Goal: Task Accomplishment & Management: Use online tool/utility

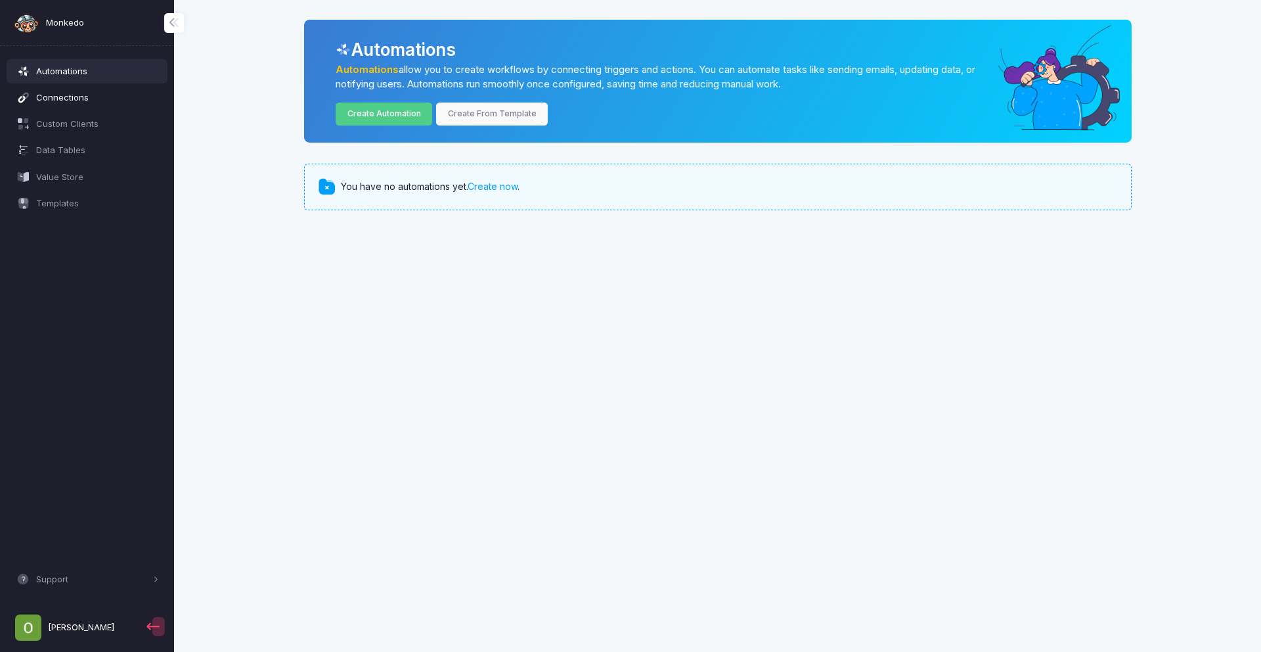
click at [87, 99] on span "Connections" at bounding box center [97, 97] width 123 height 13
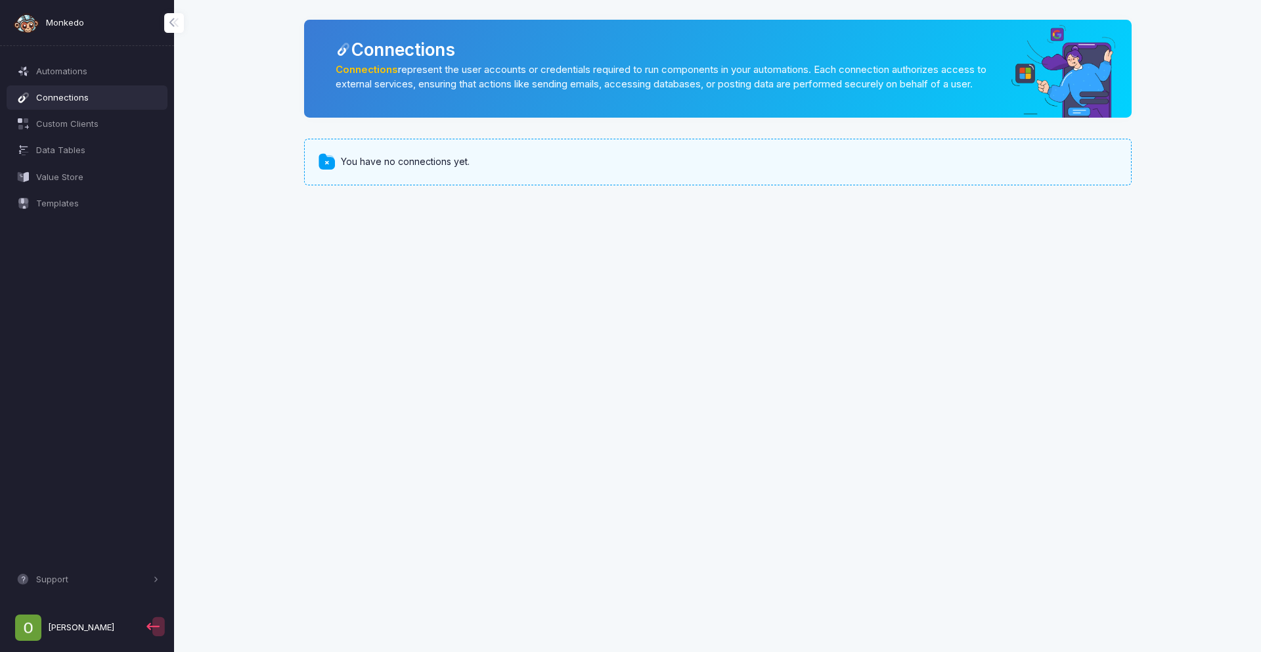
drag, startPoint x: 91, startPoint y: 122, endPoint x: 145, endPoint y: 137, distance: 55.9
click at [93, 122] on span "Custom Clients" at bounding box center [97, 124] width 123 height 13
drag, startPoint x: 97, startPoint y: 147, endPoint x: 102, endPoint y: 153, distance: 7.9
click at [97, 147] on span "Data Tables" at bounding box center [97, 150] width 123 height 13
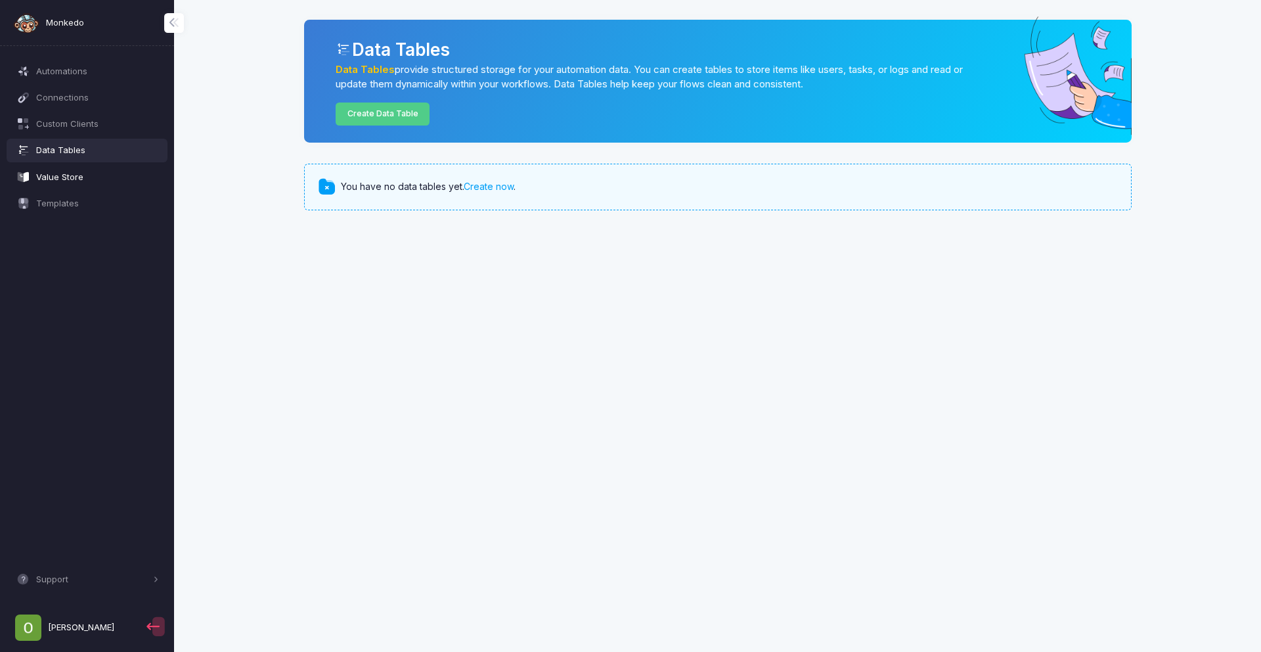
click at [97, 174] on span "Value Store" at bounding box center [97, 177] width 123 height 13
click at [88, 79] on link "Automations" at bounding box center [88, 71] width 162 height 24
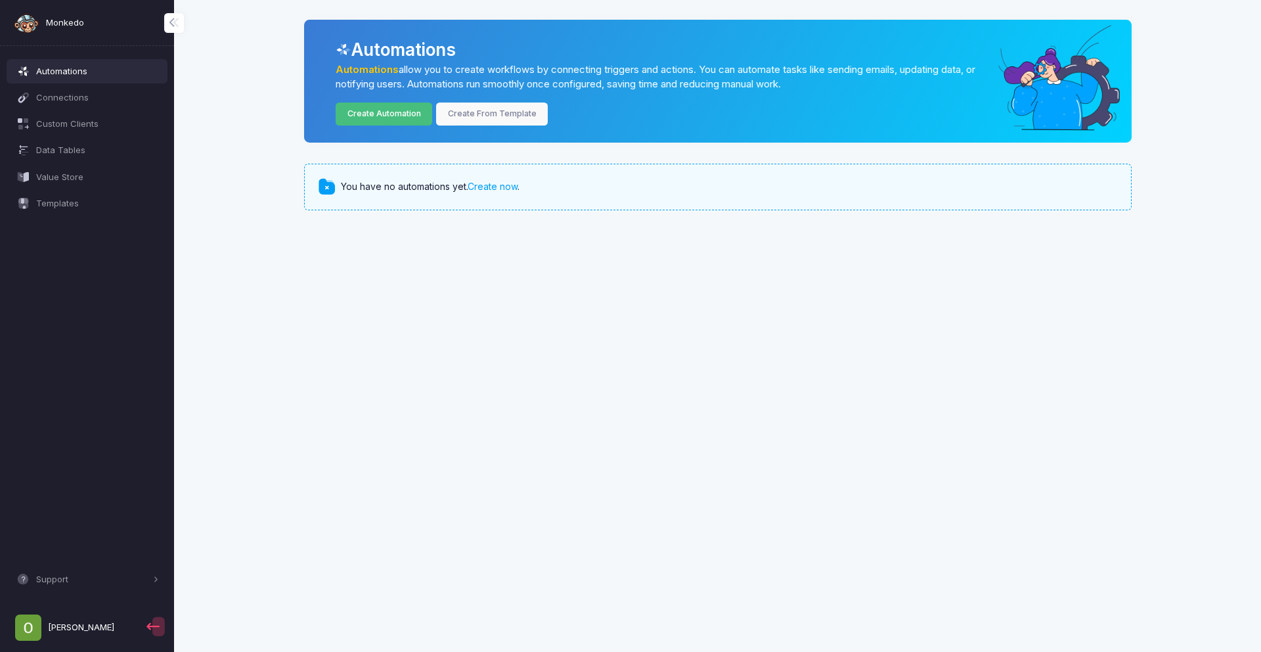
click at [390, 116] on link "Create Automation" at bounding box center [384, 113] width 97 height 23
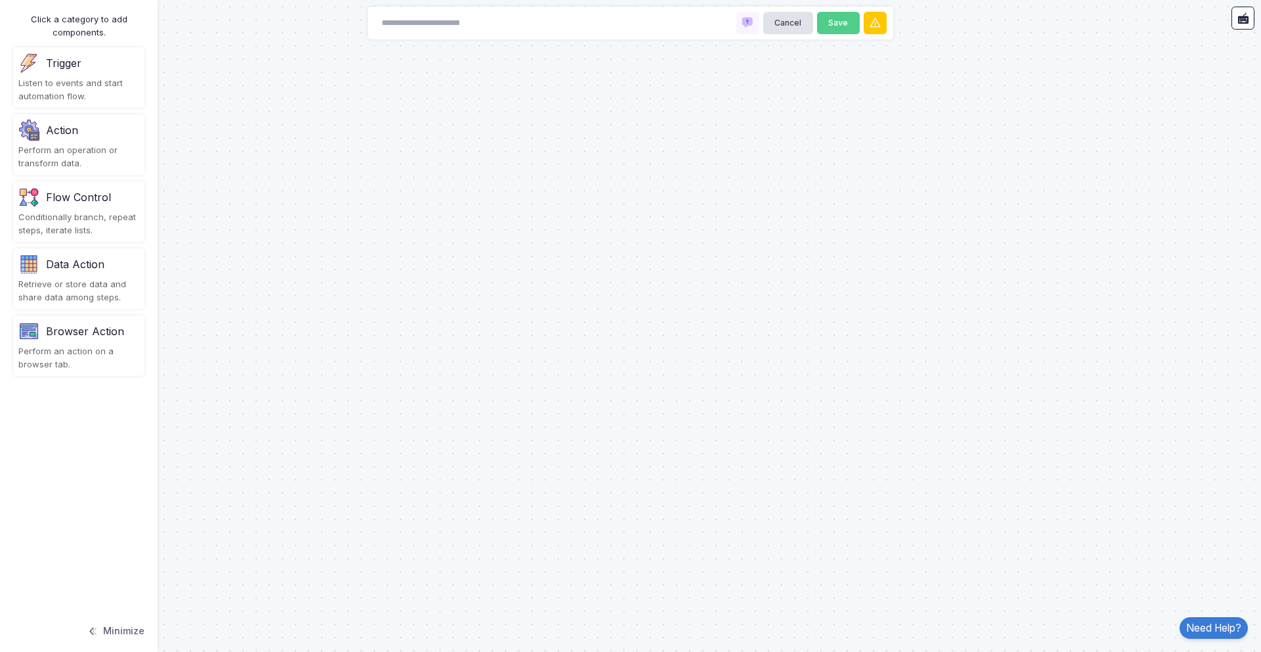
click at [83, 202] on div "Flow Control" at bounding box center [78, 197] width 65 height 16
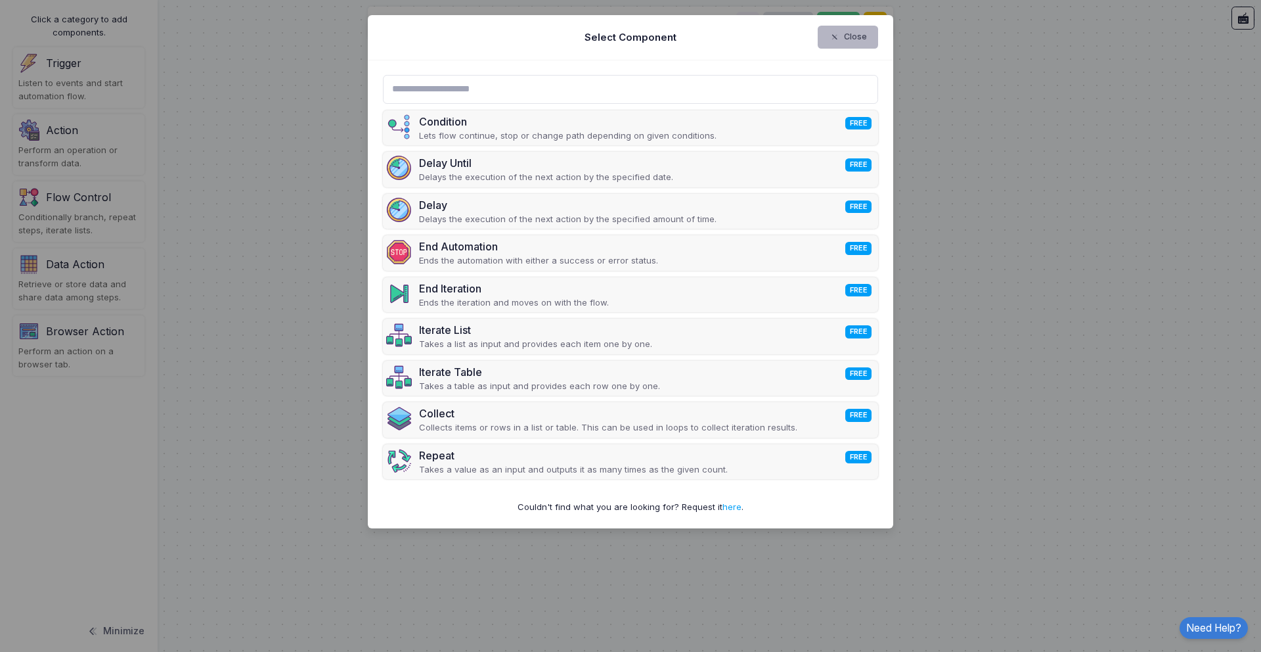
click at [841, 41] on span "button" at bounding box center [841, 38] width 0 height 12
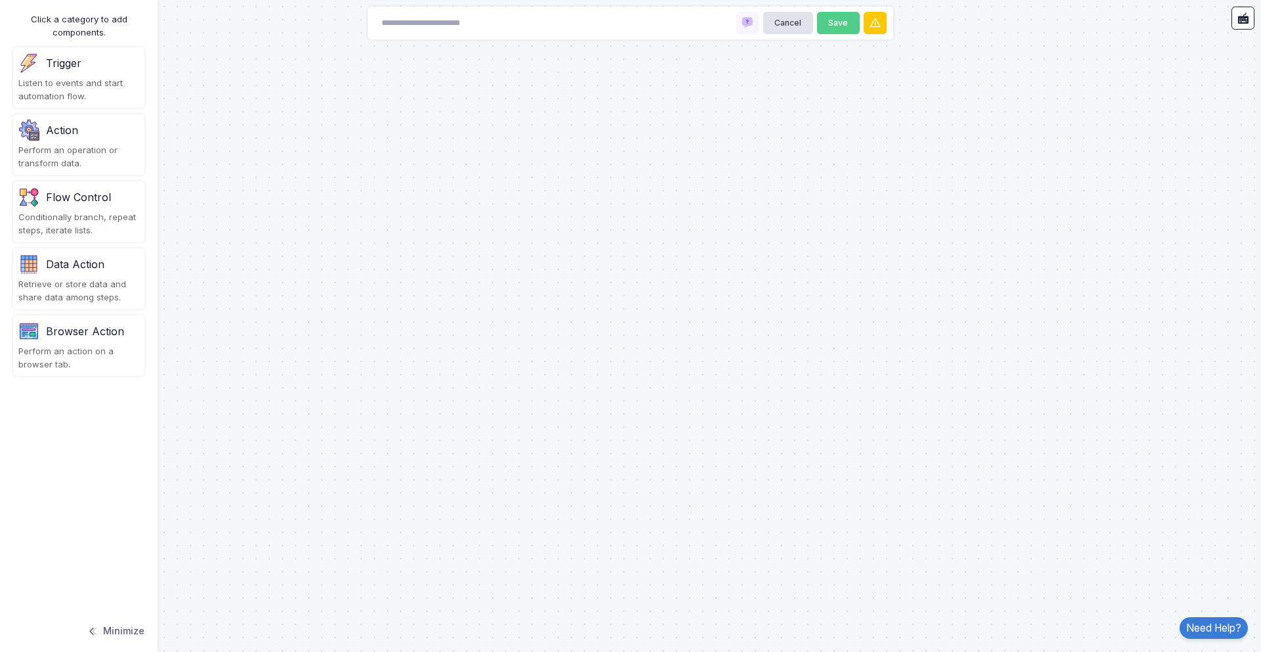
click at [96, 64] on div "Trigger" at bounding box center [78, 63] width 121 height 21
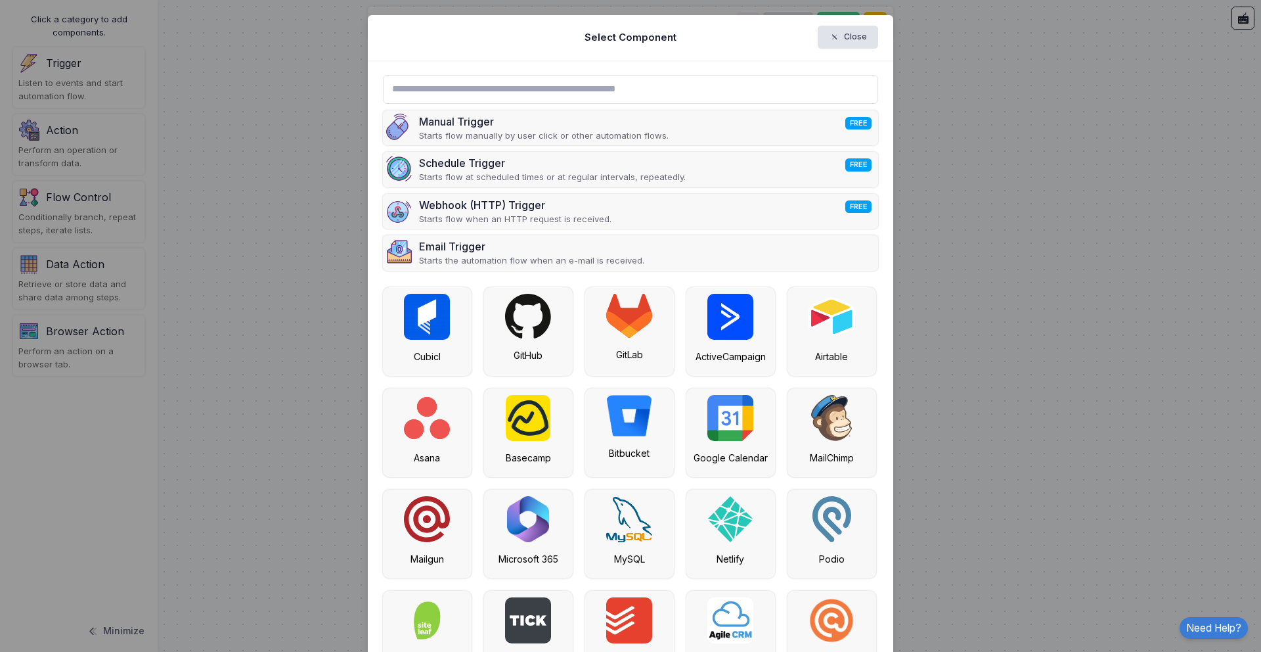
click at [497, 75] on div "Manual Trigger FREE Starts flow manually by user click or other automation flow…" at bounding box center [630, 397] width 525 height 674
click at [491, 85] on input "text" at bounding box center [631, 89] width 496 height 29
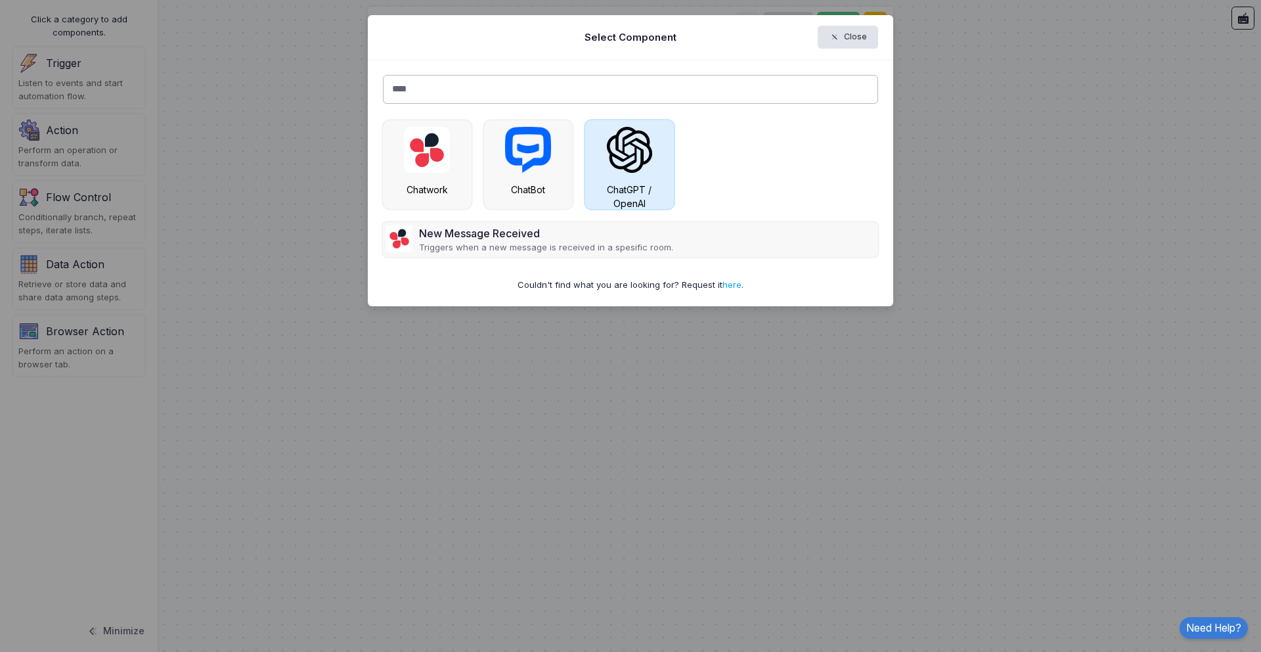
type input "****"
click at [631, 158] on img at bounding box center [629, 150] width 45 height 46
